Goal: Information Seeking & Learning: Learn about a topic

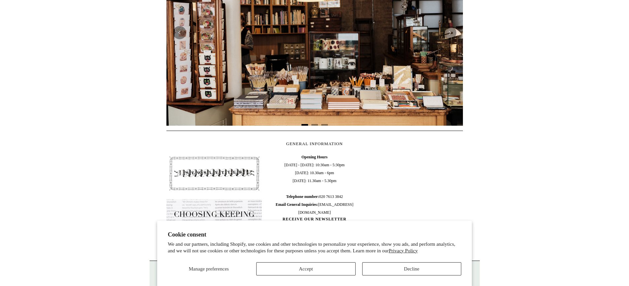
scroll to position [198, 0]
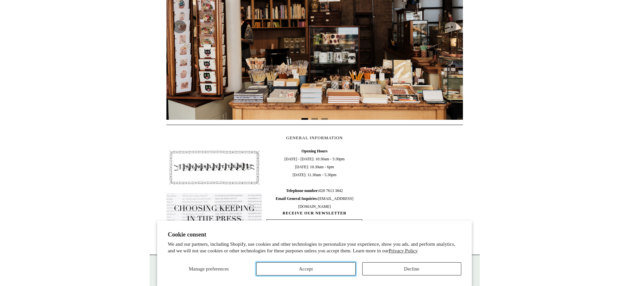
click at [322, 269] on button "Accept" at bounding box center [305, 269] width 99 height 13
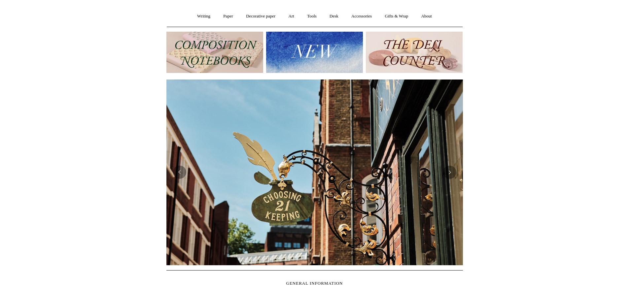
scroll to position [0, 0]
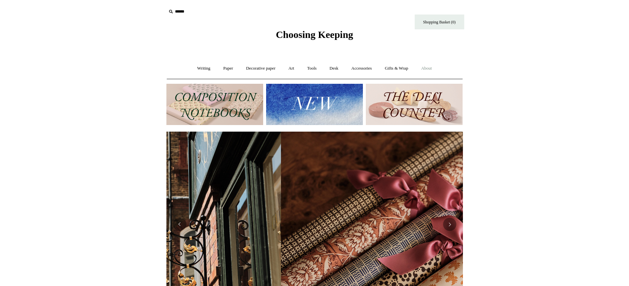
click at [425, 66] on link "About +" at bounding box center [426, 69] width 23 height 18
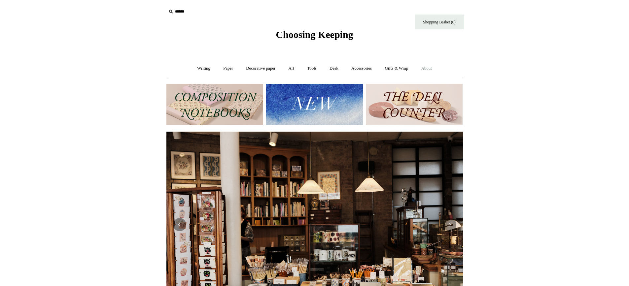
click at [437, 66] on link "About +" at bounding box center [426, 69] width 23 height 18
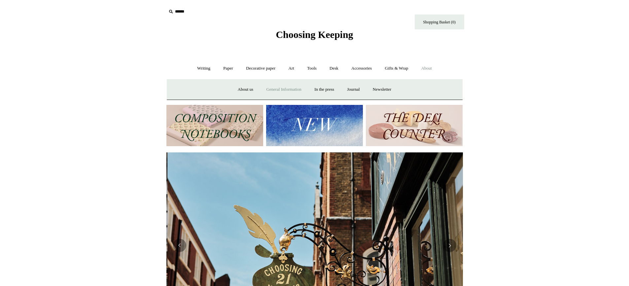
scroll to position [0, 297]
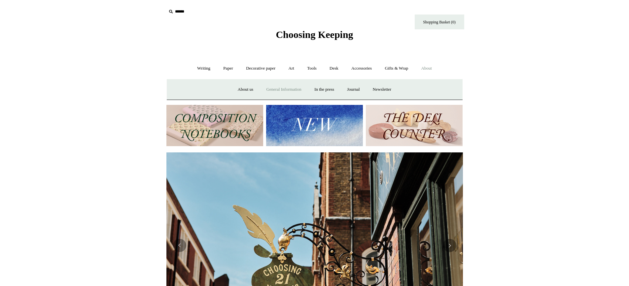
click at [289, 91] on link "General Information" at bounding box center [283, 90] width 47 height 18
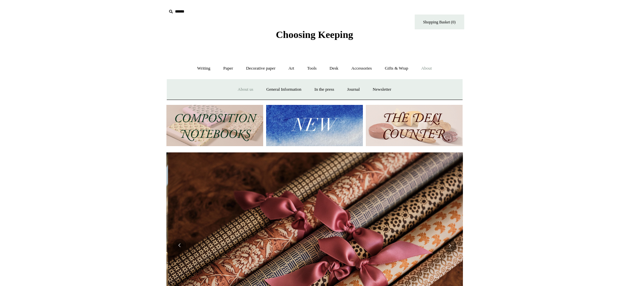
scroll to position [0, 593]
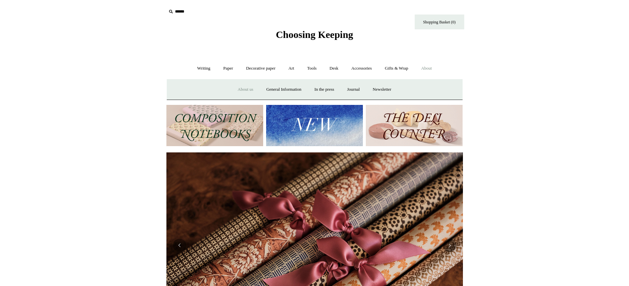
click at [248, 91] on link "About us" at bounding box center [245, 90] width 27 height 18
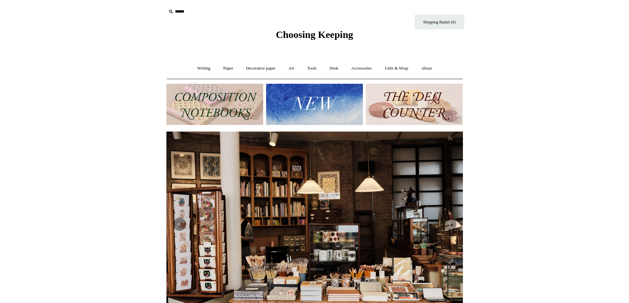
scroll to position [0, 598]
